Goal: Transaction & Acquisition: Purchase product/service

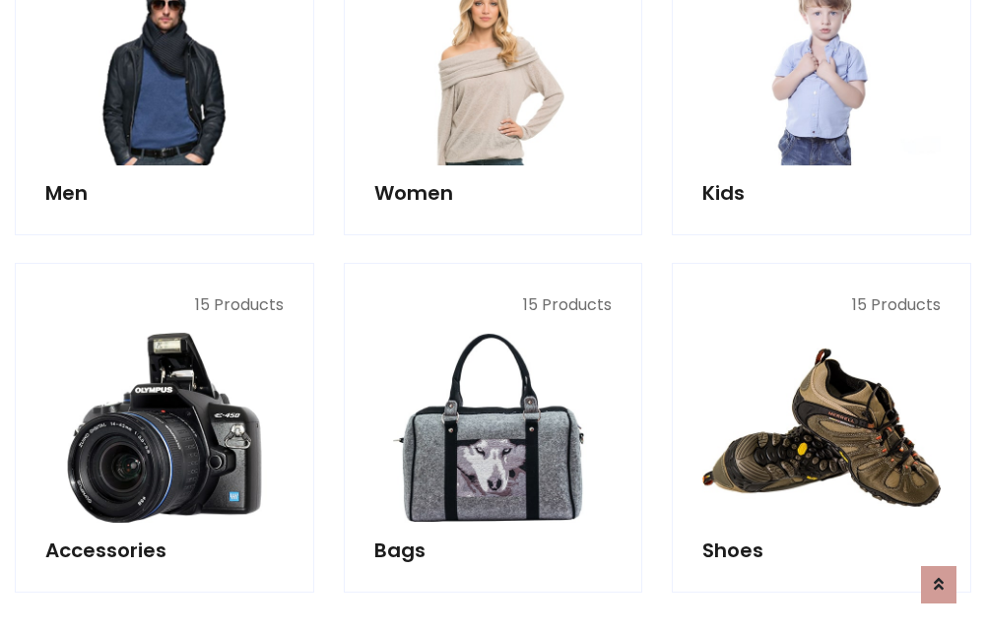
scroll to position [659, 0]
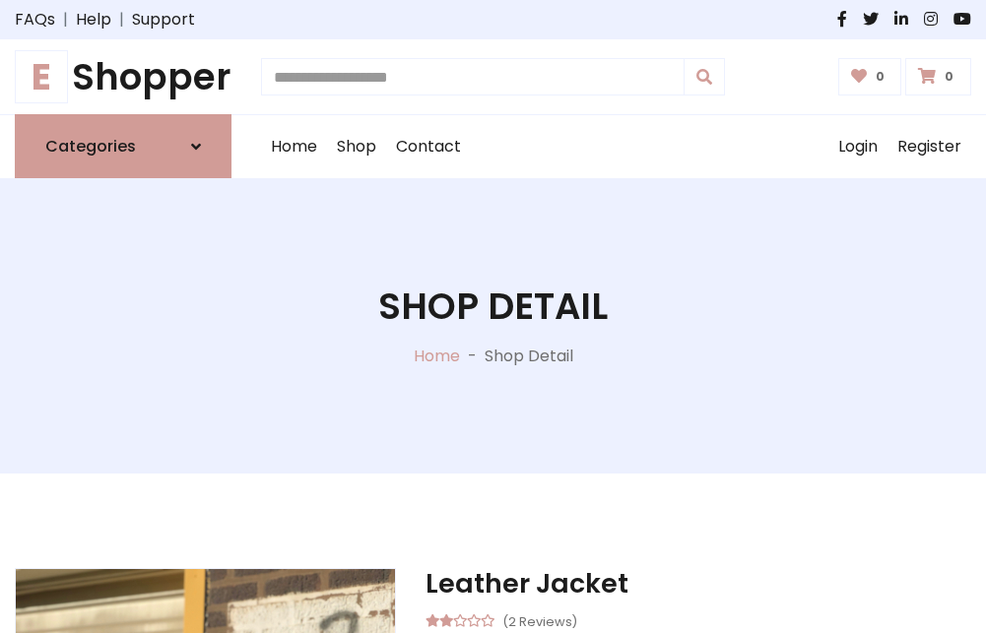
click at [123, 77] on h1 "E Shopper" at bounding box center [123, 76] width 217 height 43
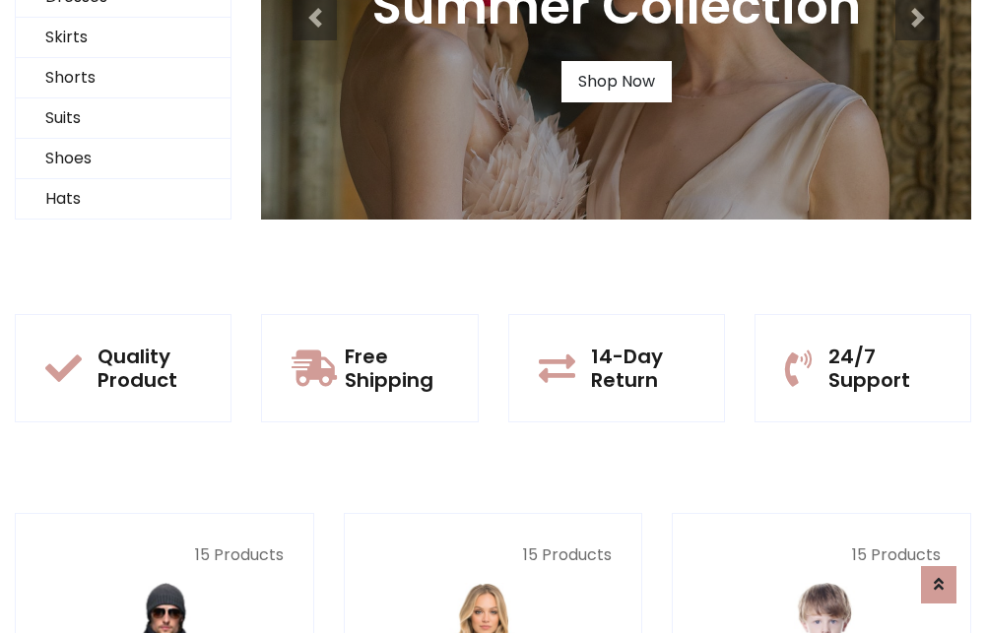
scroll to position [190, 0]
